Goal: Task Accomplishment & Management: Complete application form

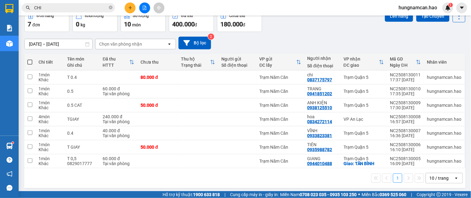
scroll to position [36, 0]
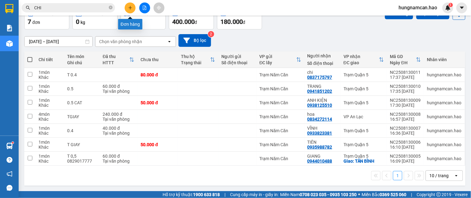
click at [129, 9] on icon "plus" at bounding box center [130, 8] width 4 height 4
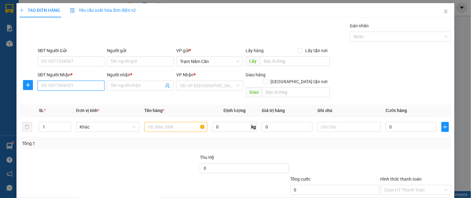
click at [58, 91] on input "SĐT Người Nhận *" at bounding box center [71, 86] width 67 height 10
click at [68, 99] on div "0948022499 - HIỆN" at bounding box center [70, 98] width 59 height 7
type input "0948022499"
type input "HIỆN"
type input "80.000"
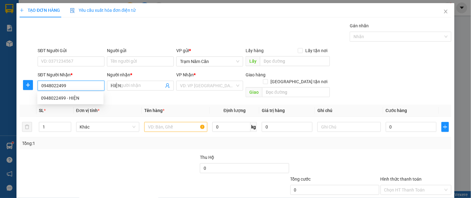
type input "80.000"
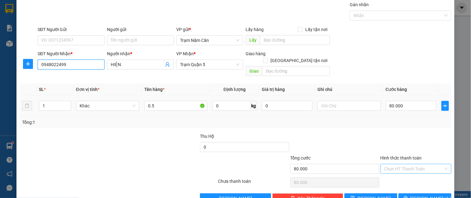
scroll to position [31, 0]
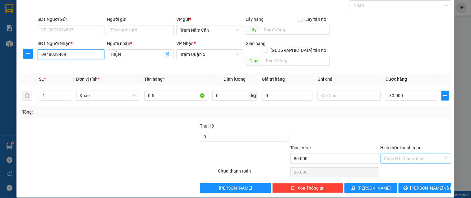
type input "0948022499"
click at [405, 154] on input "Hình thức thanh toán" at bounding box center [413, 158] width 59 height 9
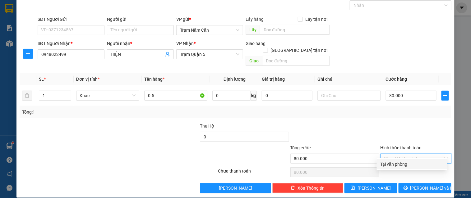
click at [402, 163] on div "Tại văn phòng" at bounding box center [411, 164] width 63 height 7
type input "0"
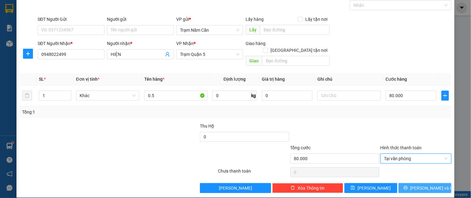
click at [401, 183] on button "[PERSON_NAME] và In" at bounding box center [424, 188] width 53 height 10
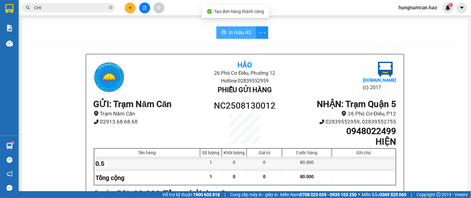
click at [234, 30] on span "In mẫu A5" at bounding box center [240, 33] width 22 height 8
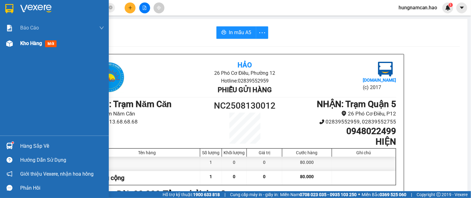
click at [4, 43] on div at bounding box center [9, 43] width 11 height 11
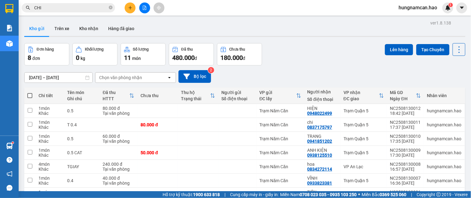
click at [128, 8] on icon "plus" at bounding box center [130, 8] width 4 height 4
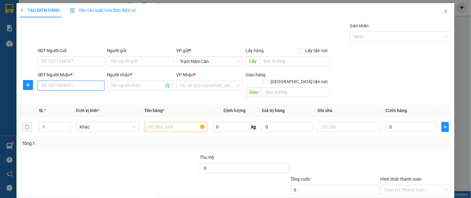
click at [52, 84] on input "SĐT Người Nhận *" at bounding box center [71, 86] width 67 height 10
click at [60, 97] on div "0899993019 - LONG" at bounding box center [70, 98] width 59 height 7
type input "0899993019"
type input "LONG"
type input "40.000"
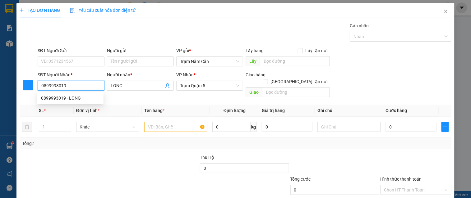
type input "40.000"
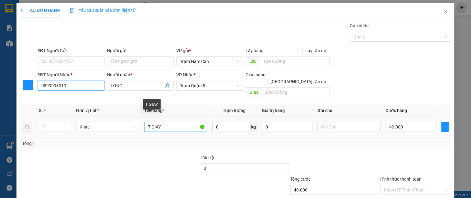
type input "0899993019"
click at [180, 122] on input "T GIAY" at bounding box center [175, 127] width 63 height 10
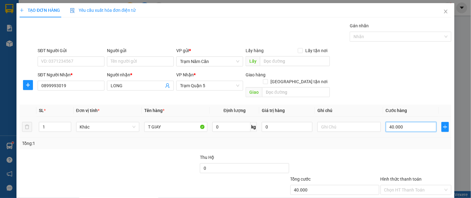
click at [415, 122] on input "40.000" at bounding box center [411, 127] width 51 height 10
type input "0"
type input "3"
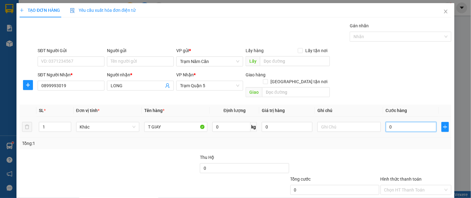
type input "3"
type input "003"
type input "30"
type input "0.030"
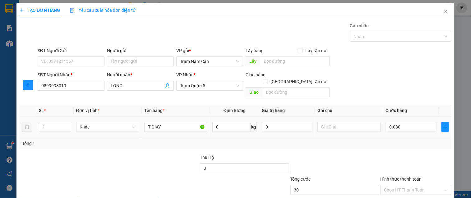
type input "30.000"
click at [409, 140] on div "Tổng: 1" at bounding box center [235, 143] width 427 height 7
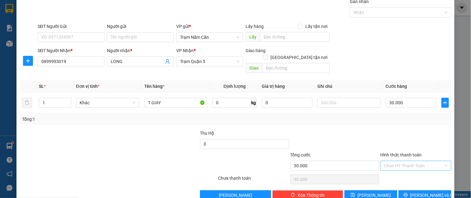
scroll to position [31, 0]
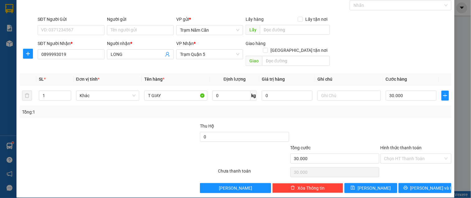
click at [409, 174] on div "Transit Pickup Surcharge Ids Transit Deliver Surcharge Ids Transit Deliver Surc…" at bounding box center [236, 92] width 432 height 202
click at [409, 183] on button "[PERSON_NAME] và In" at bounding box center [424, 188] width 53 height 10
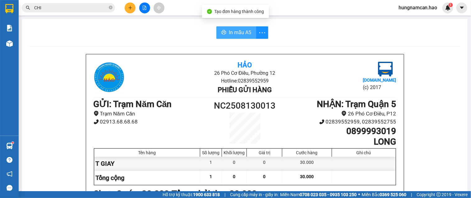
drag, startPoint x: 212, startPoint y: 27, endPoint x: 217, endPoint y: 30, distance: 5.8
click at [214, 29] on div "In mẫu A5" at bounding box center [245, 32] width 430 height 12
click at [221, 30] on icon "printer" at bounding box center [223, 32] width 5 height 5
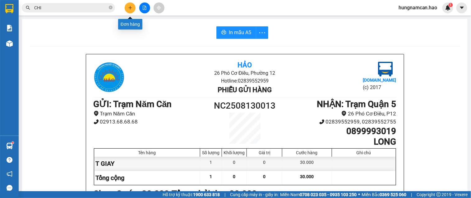
click at [127, 7] on button at bounding box center [130, 7] width 11 height 11
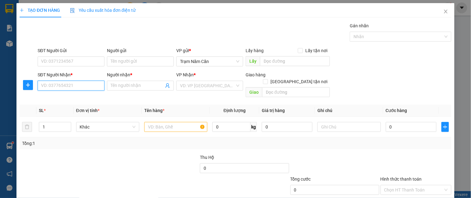
click at [51, 88] on input "SĐT Người Nhận *" at bounding box center [71, 86] width 67 height 10
click at [68, 99] on div "0948409404 - khải" at bounding box center [70, 98] width 59 height 7
type input "0948409404"
type input "khải"
type input "60.000"
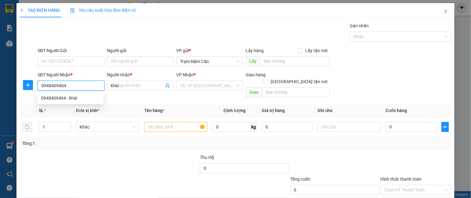
type input "60.000"
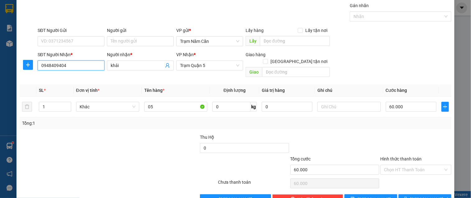
scroll to position [31, 0]
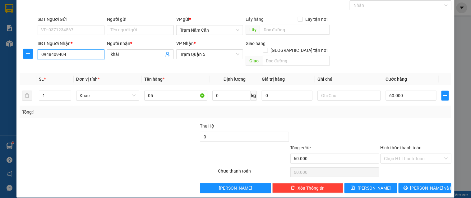
type input "0948409404"
click at [400, 166] on div "Chọn HT Thanh Toán" at bounding box center [416, 172] width 72 height 12
click at [403, 183] on button "[PERSON_NAME] và In" at bounding box center [424, 188] width 53 height 10
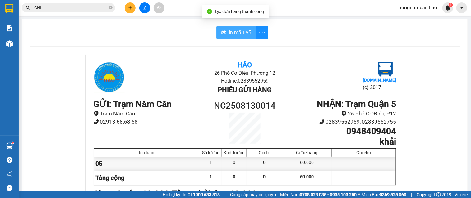
click at [216, 34] on button "In mẫu A5" at bounding box center [236, 32] width 40 height 12
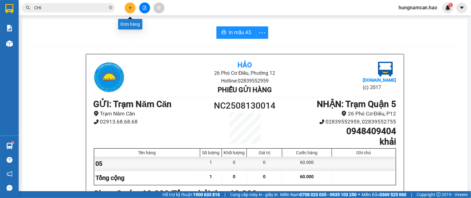
click at [131, 7] on icon "plus" at bounding box center [130, 8] width 4 height 4
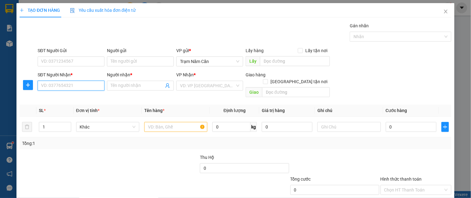
click at [78, 81] on input "SĐT Người Nhận *" at bounding box center [71, 86] width 67 height 10
type input "0909581973"
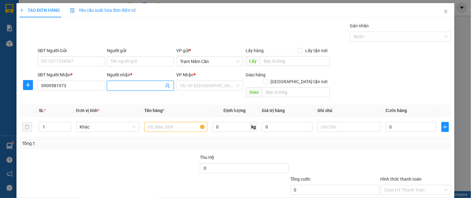
click at [124, 89] on span at bounding box center [140, 86] width 67 height 10
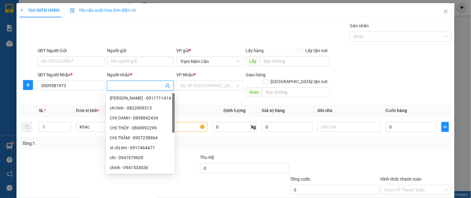
type input "O"
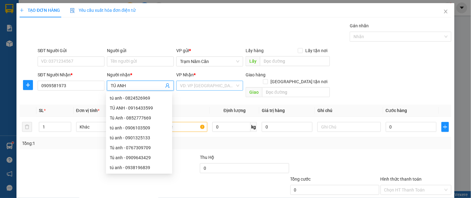
type input "TÚ ANH"
click at [205, 83] on input "search" at bounding box center [207, 85] width 55 height 9
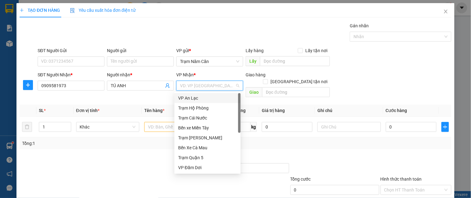
click at [197, 97] on div "VP An Lạc" at bounding box center [207, 98] width 59 height 7
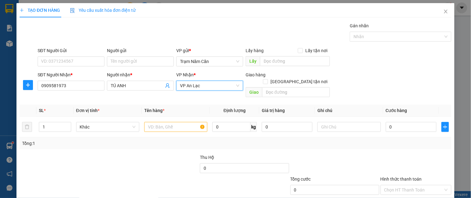
click at [297, 79] on div "Giao hàng [GEOGRAPHIC_DATA] tận nơi" at bounding box center [288, 79] width 84 height 16
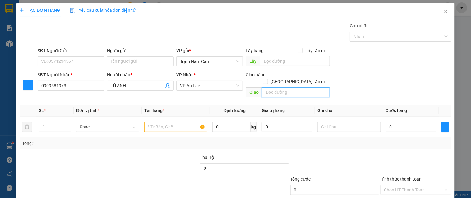
click at [295, 87] on input "text" at bounding box center [296, 92] width 68 height 10
type input "BÌNH CHANH"
click at [177, 122] on input "text" at bounding box center [175, 127] width 63 height 10
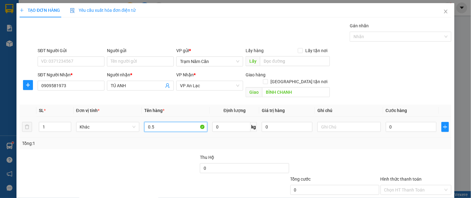
type input "0.5"
click at [396, 117] on td "0" at bounding box center [411, 127] width 56 height 21
click at [396, 122] on input "0" at bounding box center [411, 127] width 51 height 10
type input "006"
type input "6"
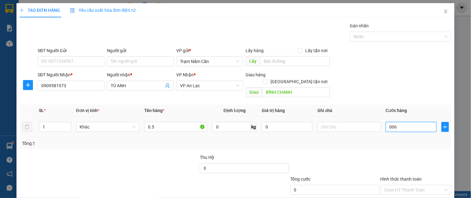
type input "6"
type input "0.060"
type input "60"
click at [396, 154] on div at bounding box center [416, 165] width 72 height 22
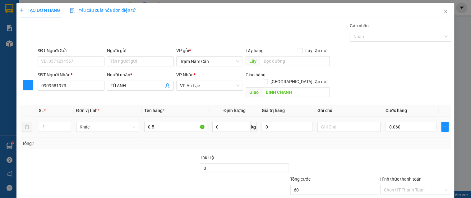
type input "60.000"
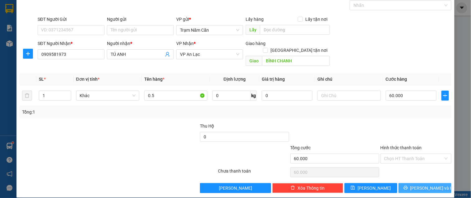
click at [421, 185] on span "[PERSON_NAME] và In" at bounding box center [432, 188] width 44 height 7
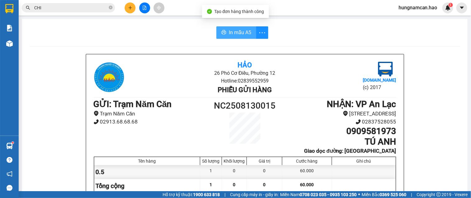
click at [239, 33] on span "In mẫu A5" at bounding box center [240, 33] width 22 height 8
click at [130, 6] on icon "plus" at bounding box center [130, 7] width 0 height 3
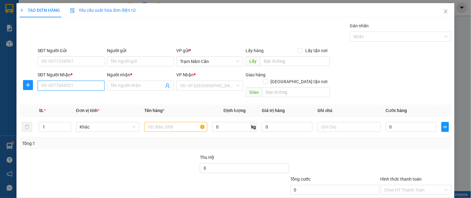
click at [71, 86] on input "SĐT Người Nhận *" at bounding box center [71, 86] width 67 height 10
click at [76, 99] on div "0948491475 - LOAN" at bounding box center [70, 98] width 59 height 7
type input "0948491475"
type input "LOAN"
type input "60.000"
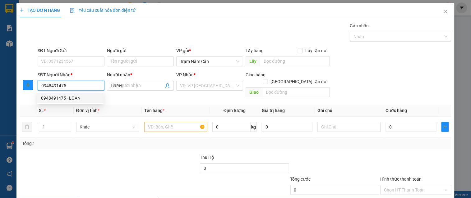
type input "60.000"
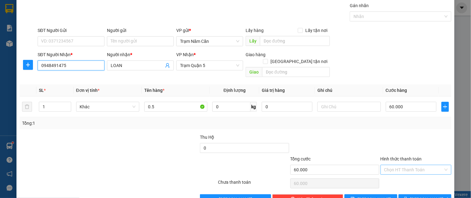
scroll to position [31, 0]
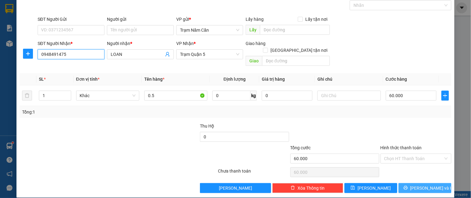
type input "0948491475"
click at [419, 185] on span "[PERSON_NAME] và In" at bounding box center [432, 188] width 44 height 7
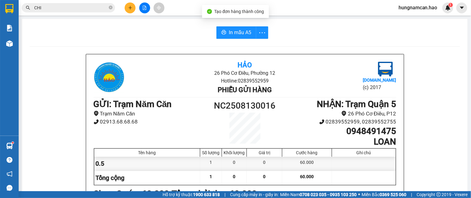
click at [241, 30] on span "In mẫu A5" at bounding box center [240, 33] width 22 height 8
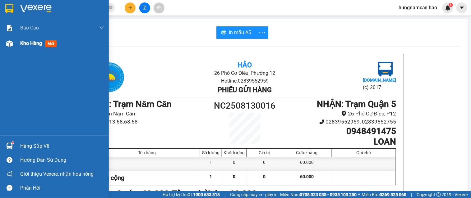
click at [9, 46] on img at bounding box center [9, 43] width 7 height 7
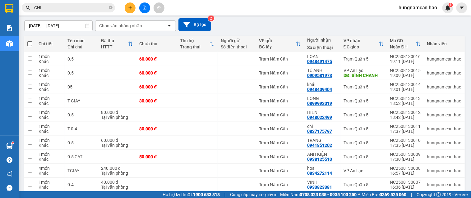
scroll to position [9, 0]
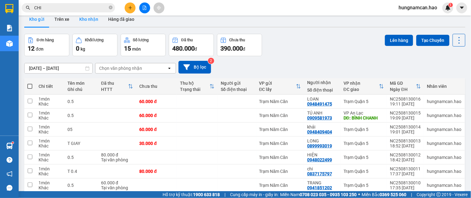
click at [89, 20] on button "Kho nhận" at bounding box center [88, 19] width 29 height 15
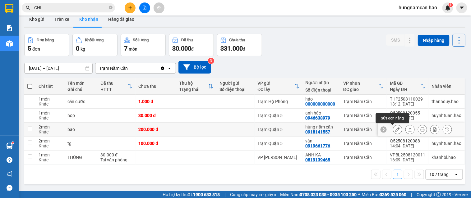
click at [395, 132] on icon at bounding box center [397, 129] width 4 height 4
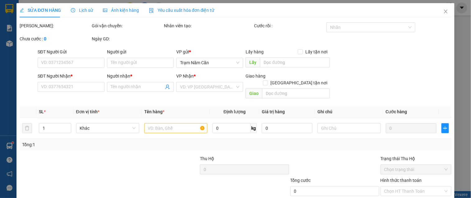
type input "0918141557"
type input "hùng năm căn"
type input "200.000"
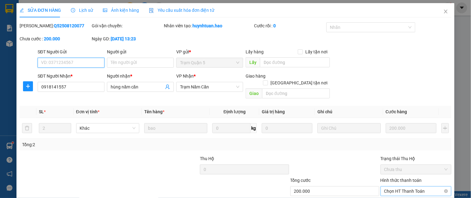
click at [391, 187] on span "Chọn HT Thanh Toán" at bounding box center [415, 191] width 63 height 9
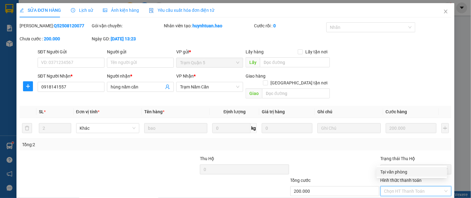
click at [389, 172] on div "Tại văn phòng" at bounding box center [411, 172] width 63 height 7
type input "0"
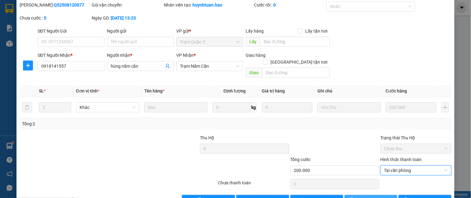
scroll to position [33, 0]
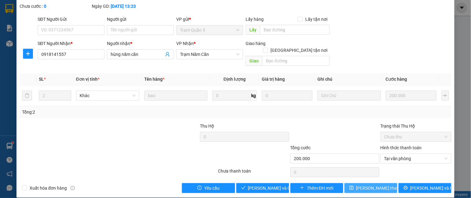
click at [366, 185] on span "[PERSON_NAME] thay đổi" at bounding box center [381, 188] width 50 height 7
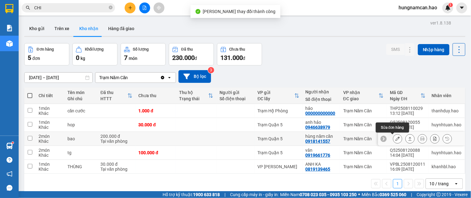
click at [395, 139] on icon at bounding box center [397, 139] width 4 height 4
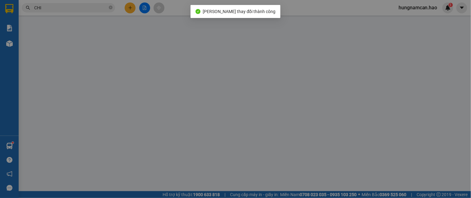
type input "0918141557"
type input "hùng năm căn"
type input "200.000"
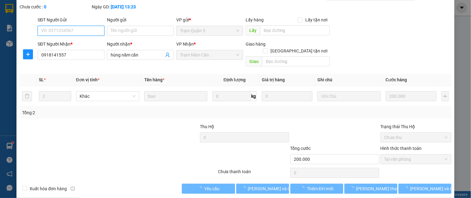
scroll to position [33, 0]
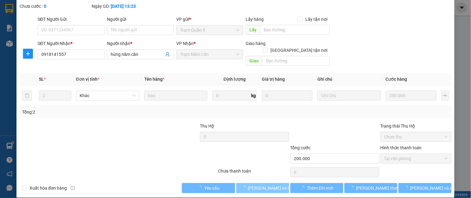
click at [275, 185] on span "[PERSON_NAME] và Giao hàng" at bounding box center [278, 188] width 60 height 7
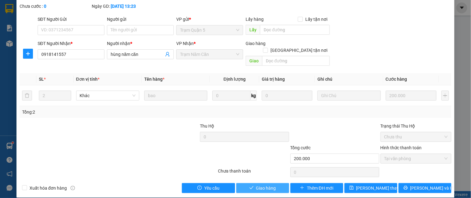
click at [274, 183] on button "Giao hàng" at bounding box center [262, 188] width 53 height 10
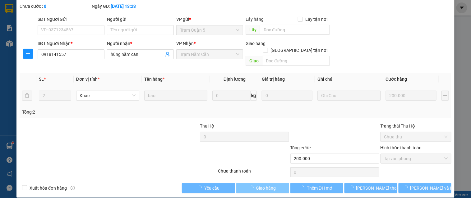
scroll to position [0, 0]
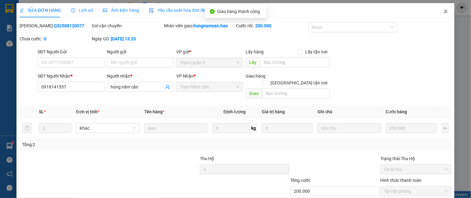
click at [438, 10] on span "Close" at bounding box center [445, 11] width 17 height 17
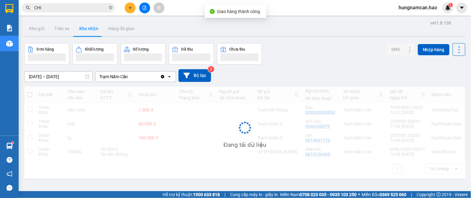
scroll to position [29, 0]
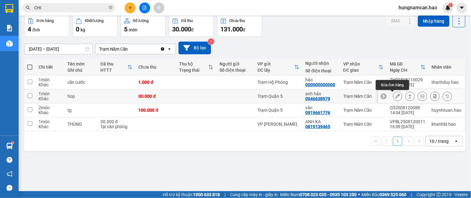
click at [395, 97] on icon at bounding box center [397, 96] width 4 height 4
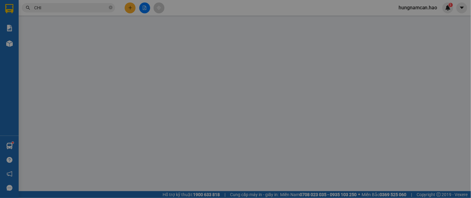
type input "0946638979"
type input "anh hảo"
type input "30.000"
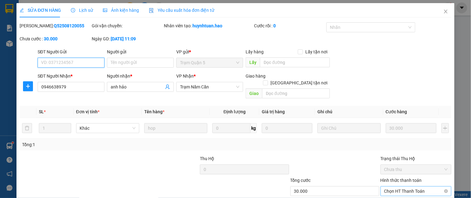
scroll to position [30, 0]
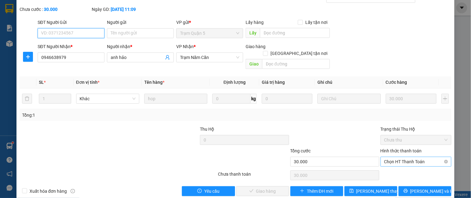
click at [396, 158] on span "Chọn HT Thanh Toán" at bounding box center [415, 161] width 63 height 9
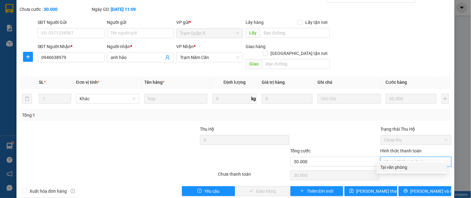
click at [395, 164] on div "Tại văn phòng" at bounding box center [411, 167] width 63 height 7
type input "0"
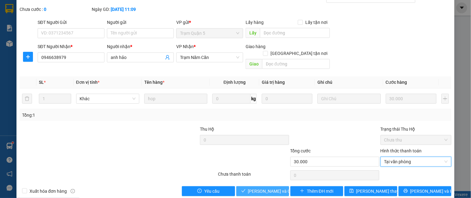
click at [274, 188] on span "[PERSON_NAME] và Giao hàng" at bounding box center [278, 191] width 60 height 7
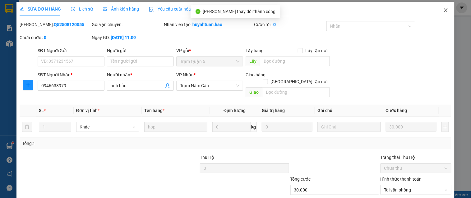
scroll to position [0, 0]
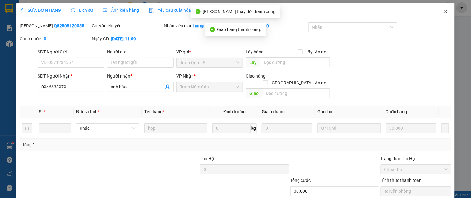
click at [443, 11] on icon "close" at bounding box center [445, 11] width 5 height 5
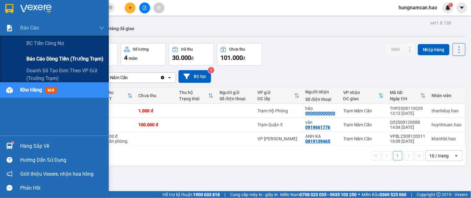
click at [40, 57] on span "Báo cáo dòng tiền (trưởng trạm)" at bounding box center [64, 59] width 77 height 8
